Goal: Find specific page/section: Find specific page/section

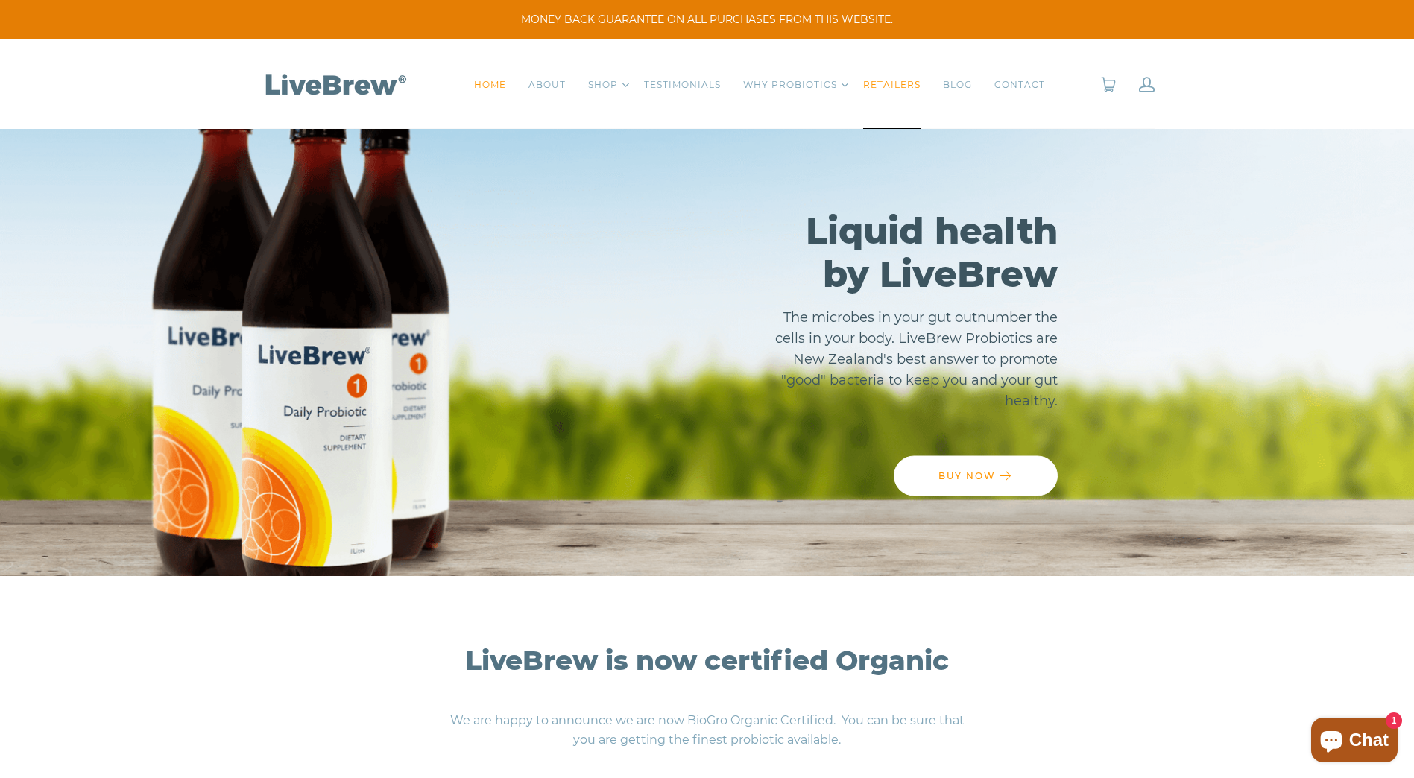
click at [900, 81] on link "RETAILERS" at bounding box center [891, 85] width 57 height 15
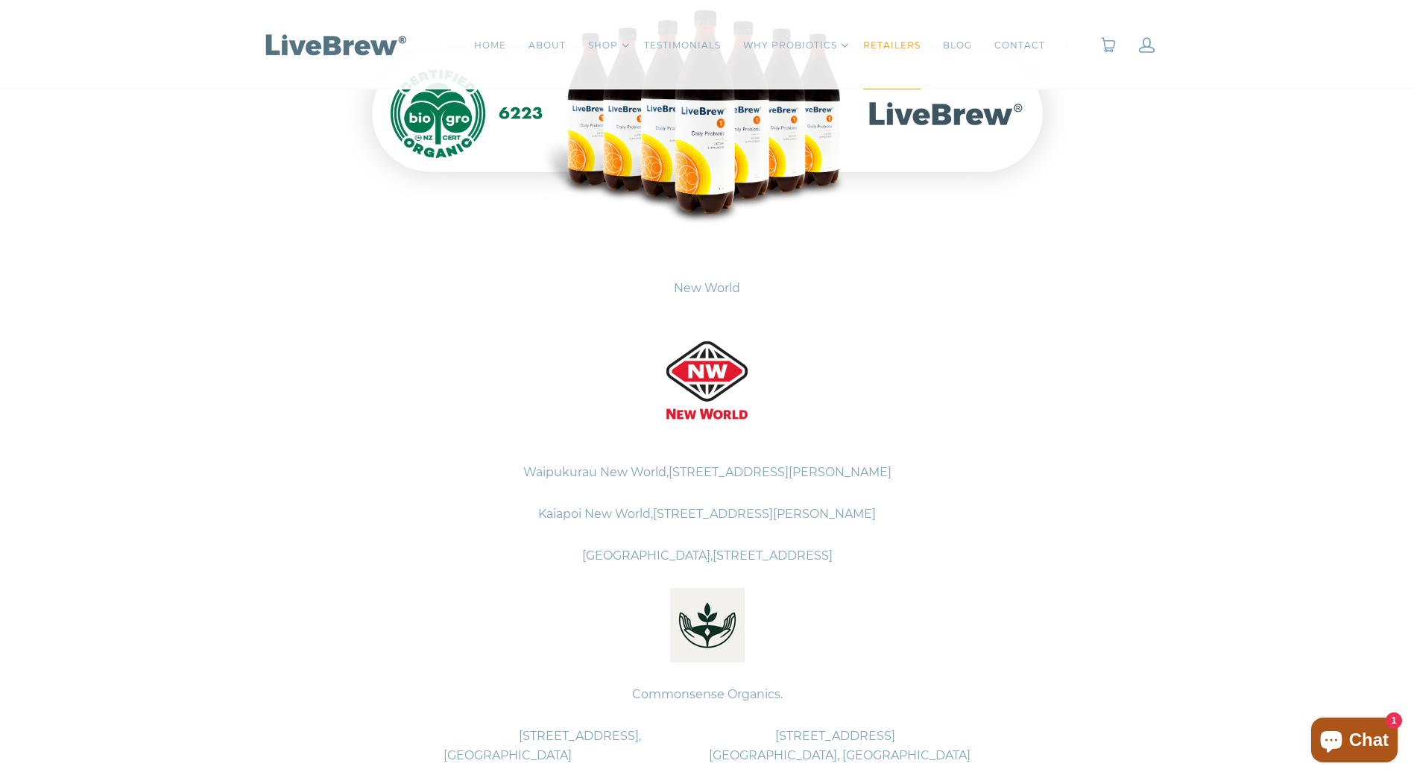
scroll to position [418, 0]
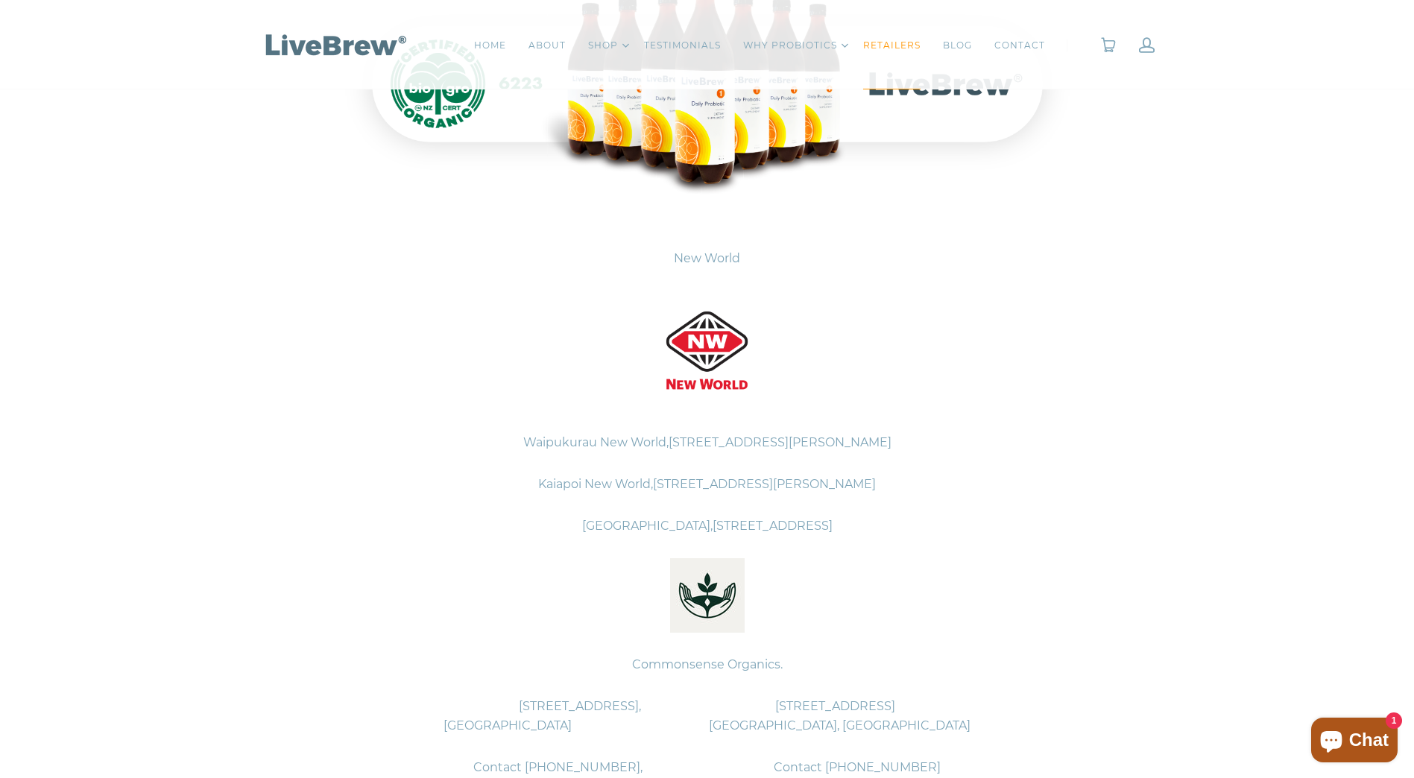
click at [1069, 488] on p "Kaiapoi New World, [STREET_ADDRESS][PERSON_NAME]" at bounding box center [708, 485] width 746 height 42
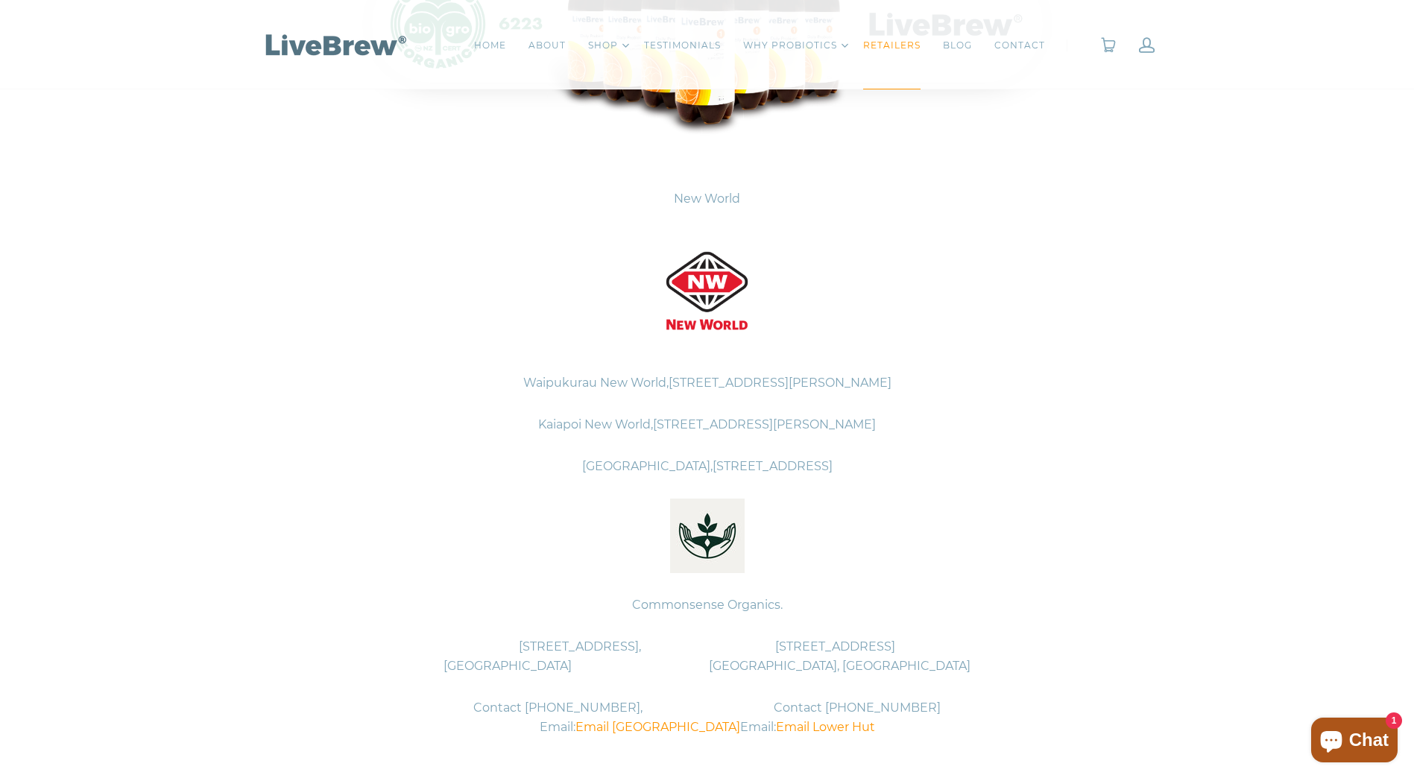
scroll to position [507, 0]
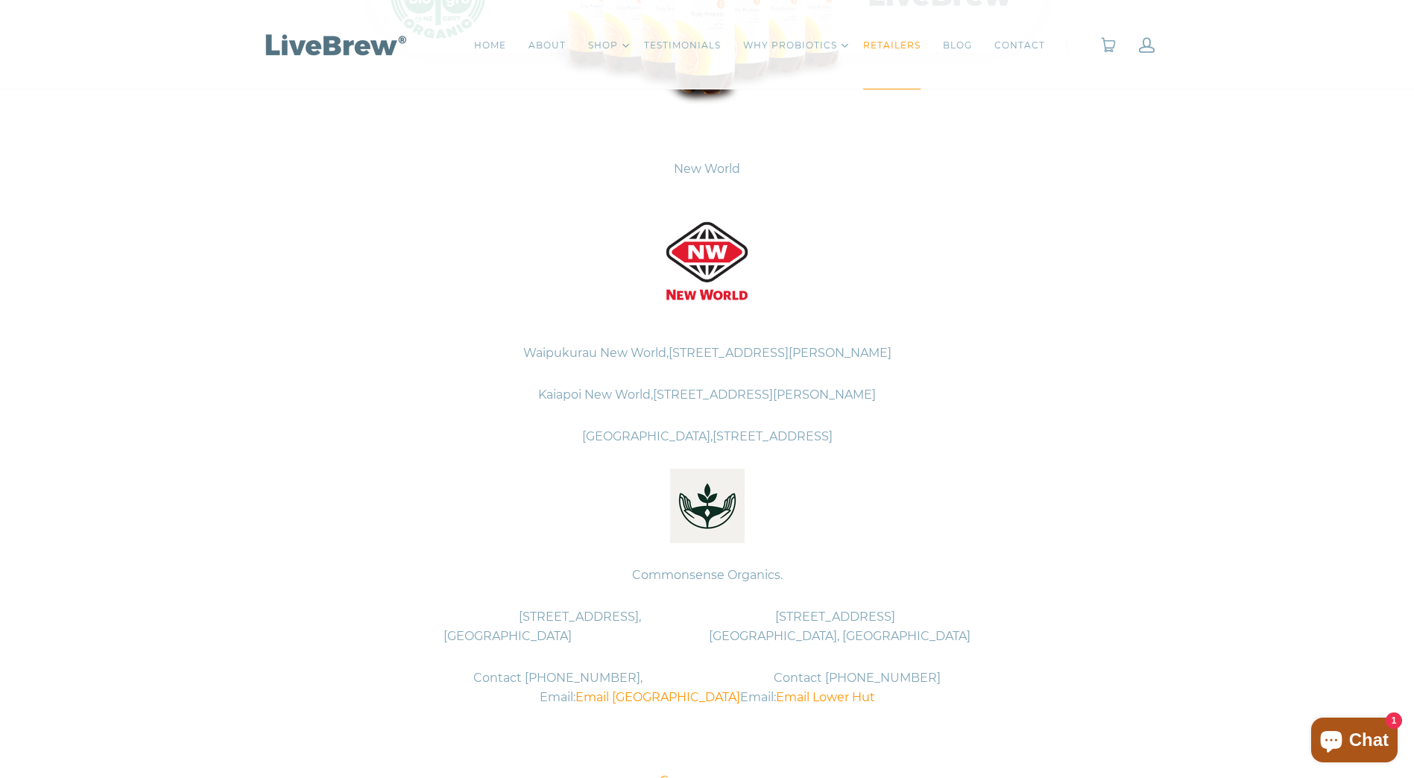
click at [1009, 517] on p at bounding box center [708, 506] width 746 height 97
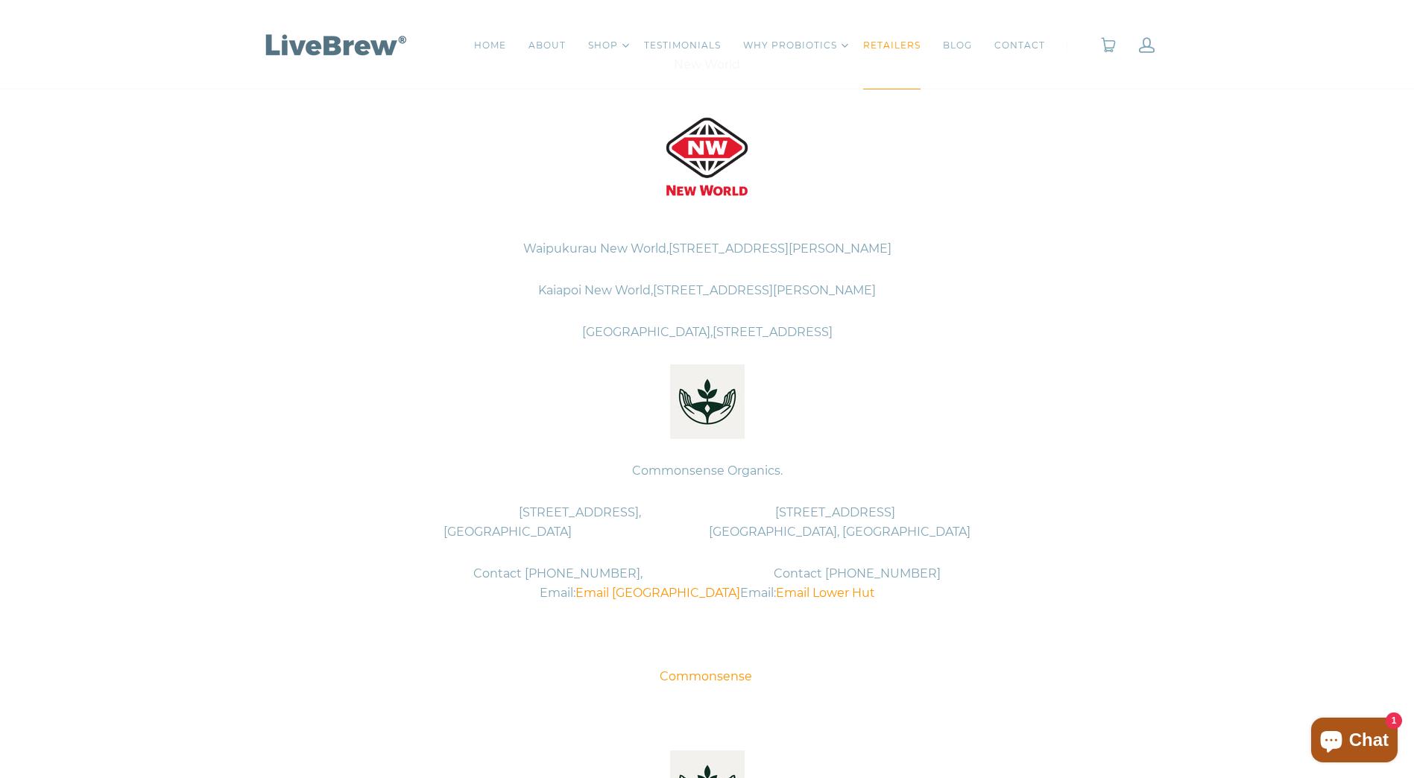
scroll to position [0, 0]
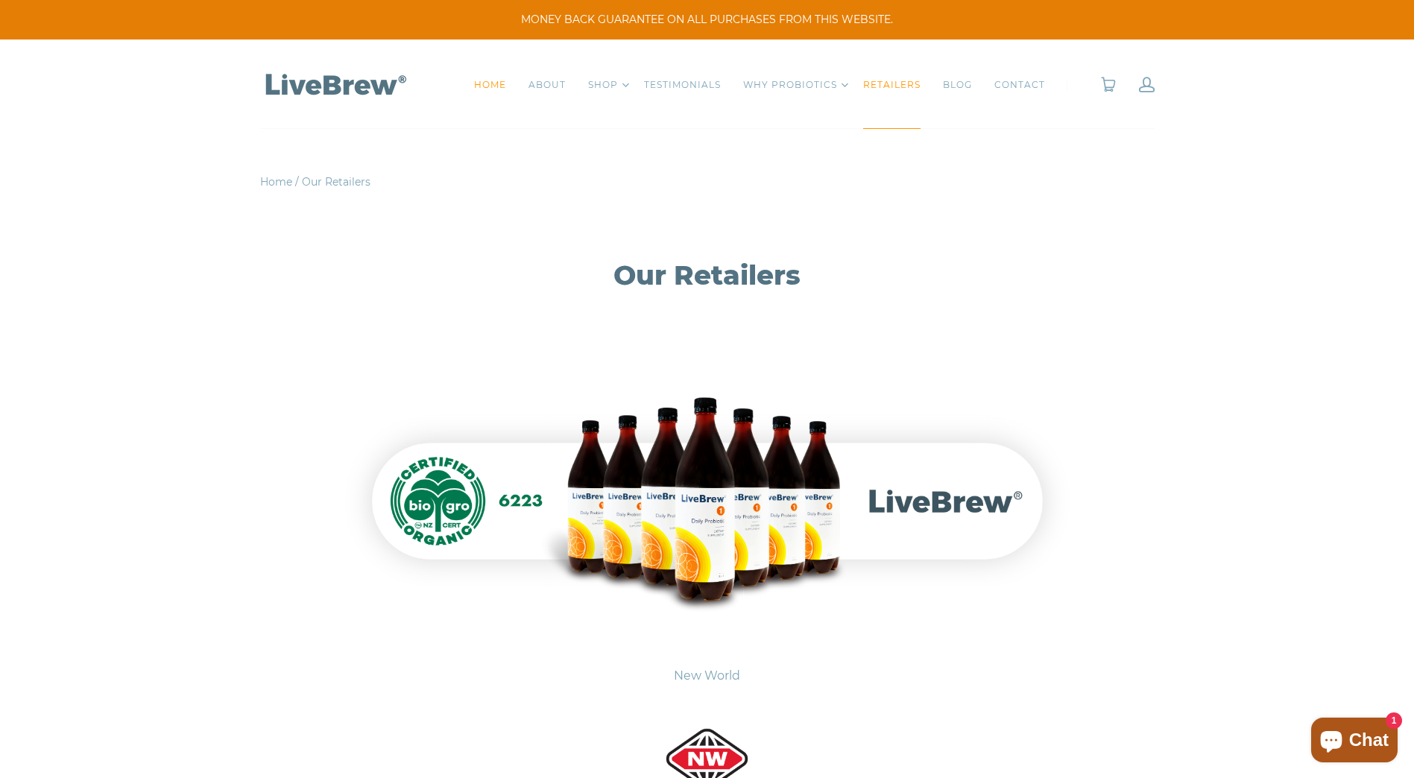
click at [493, 81] on link "HOME" at bounding box center [490, 85] width 32 height 15
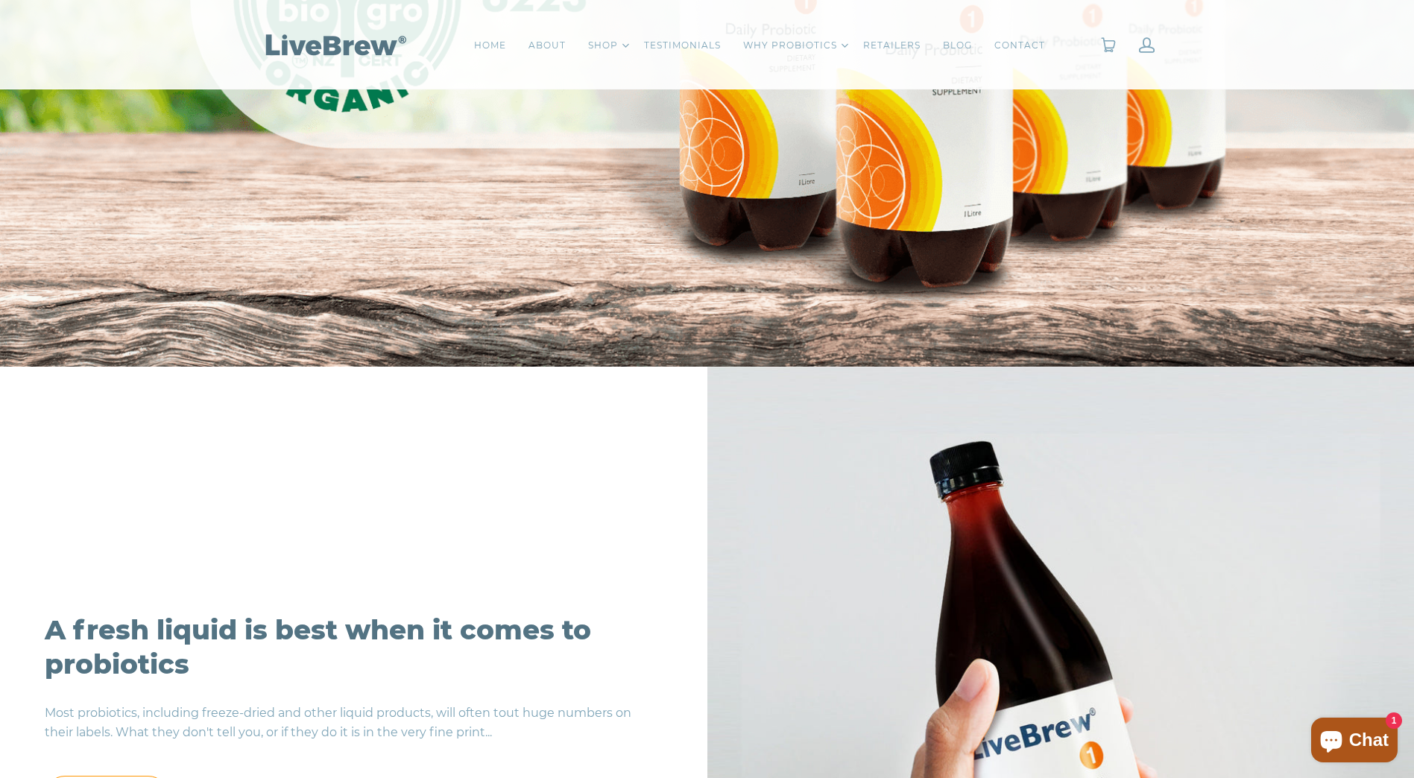
scroll to position [1223, 0]
